Goal: Task Accomplishment & Management: Manage account settings

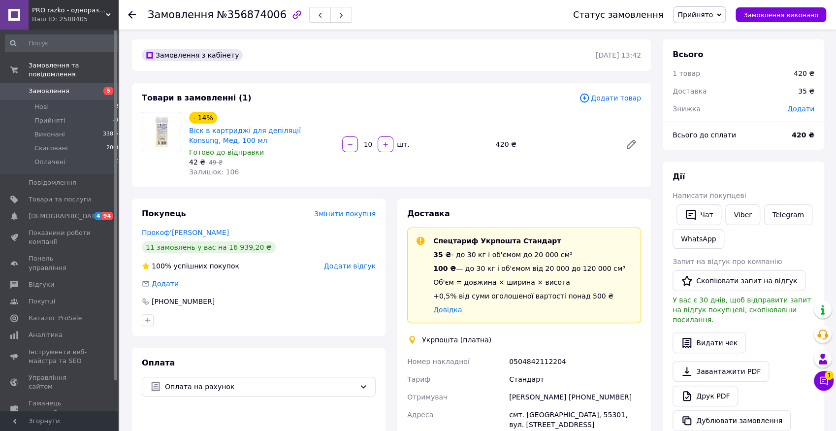
scroll to position [137, 0]
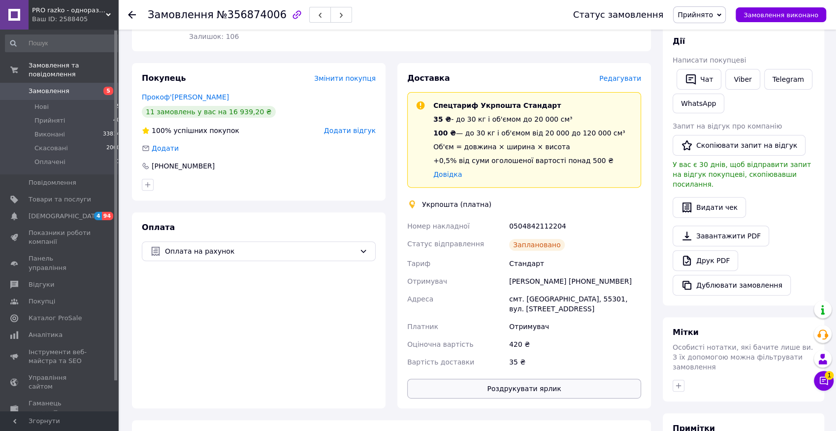
click at [529, 390] on button "Роздрукувати ярлик" at bounding box center [524, 388] width 234 height 20
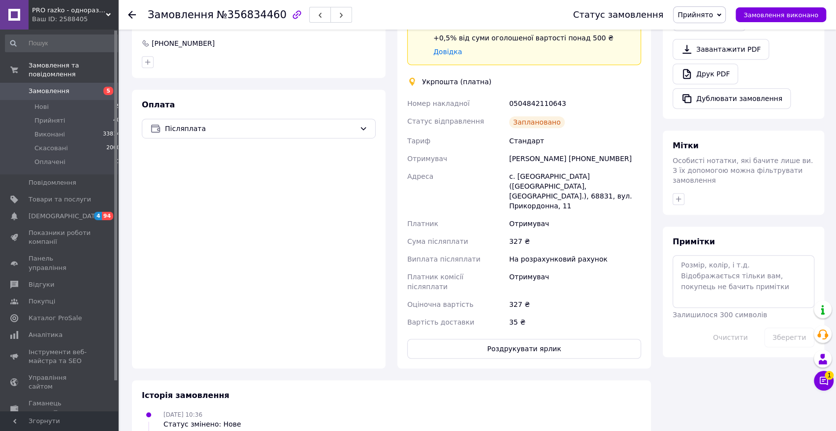
scroll to position [325, 0]
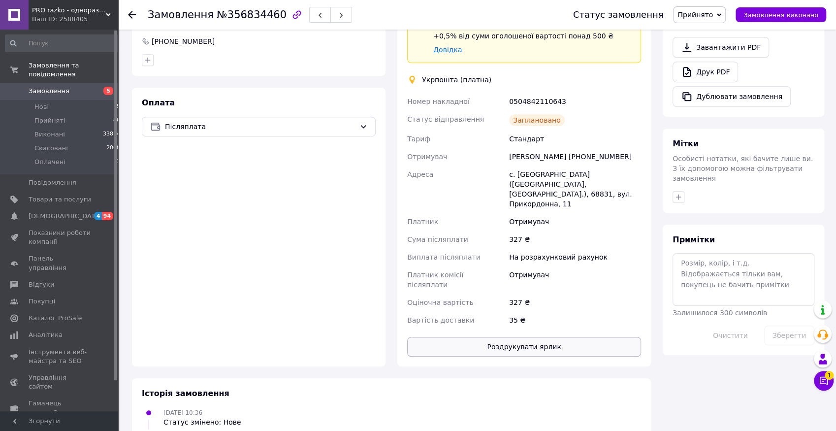
click at [521, 337] on button "Роздрукувати ярлик" at bounding box center [524, 347] width 234 height 20
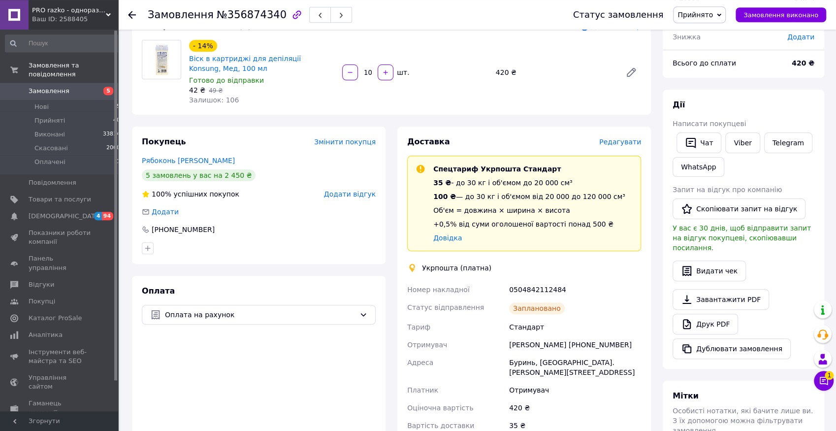
scroll to position [162, 0]
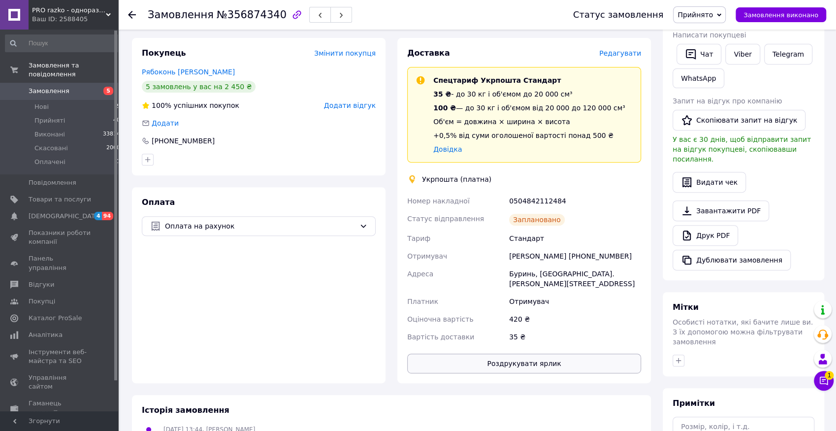
click at [507, 353] on button "Роздрукувати ярлик" at bounding box center [524, 363] width 234 height 20
